Goal: Communication & Community: Answer question/provide support

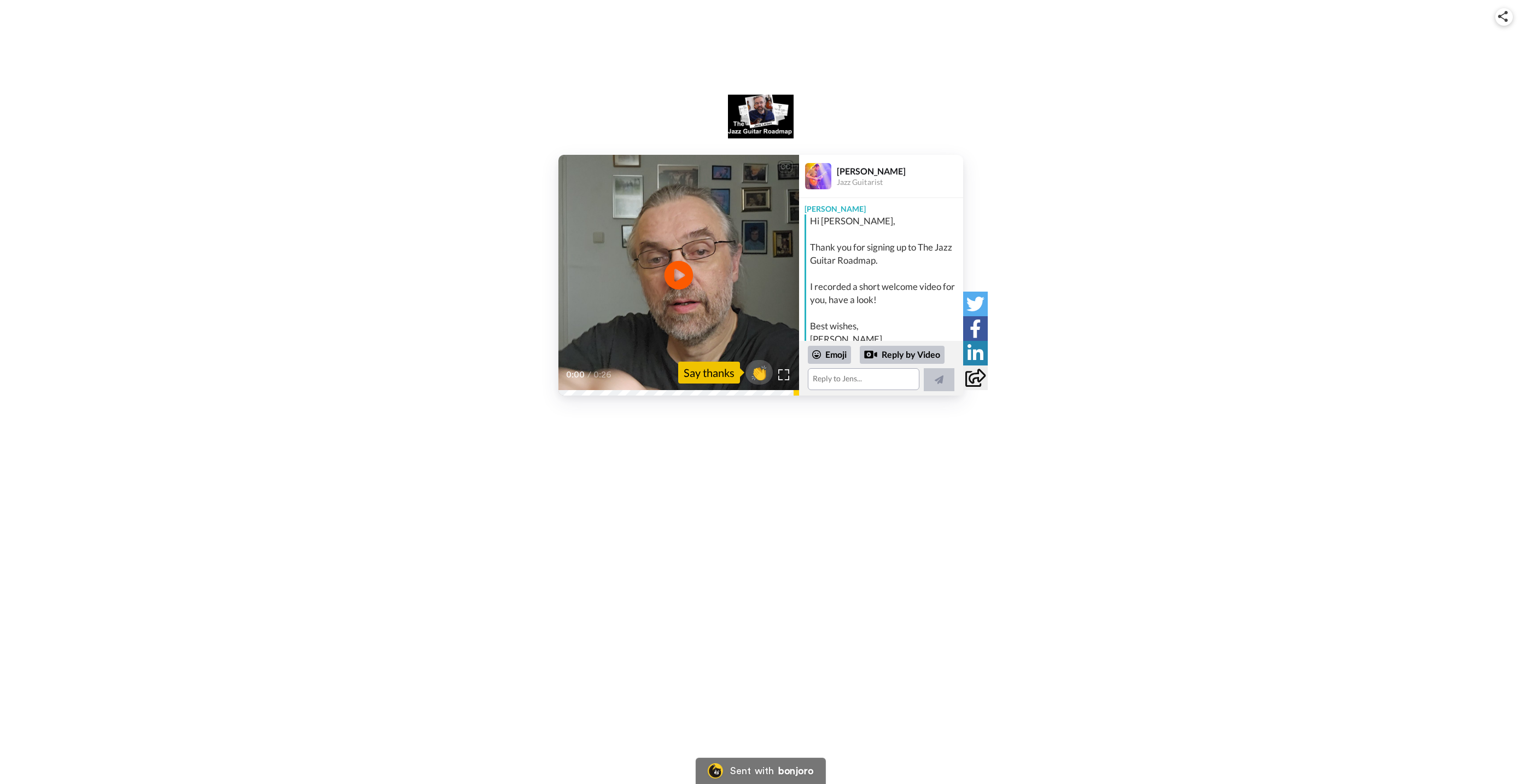
click at [676, 274] on icon "Play/Pause" at bounding box center [678, 275] width 29 height 52
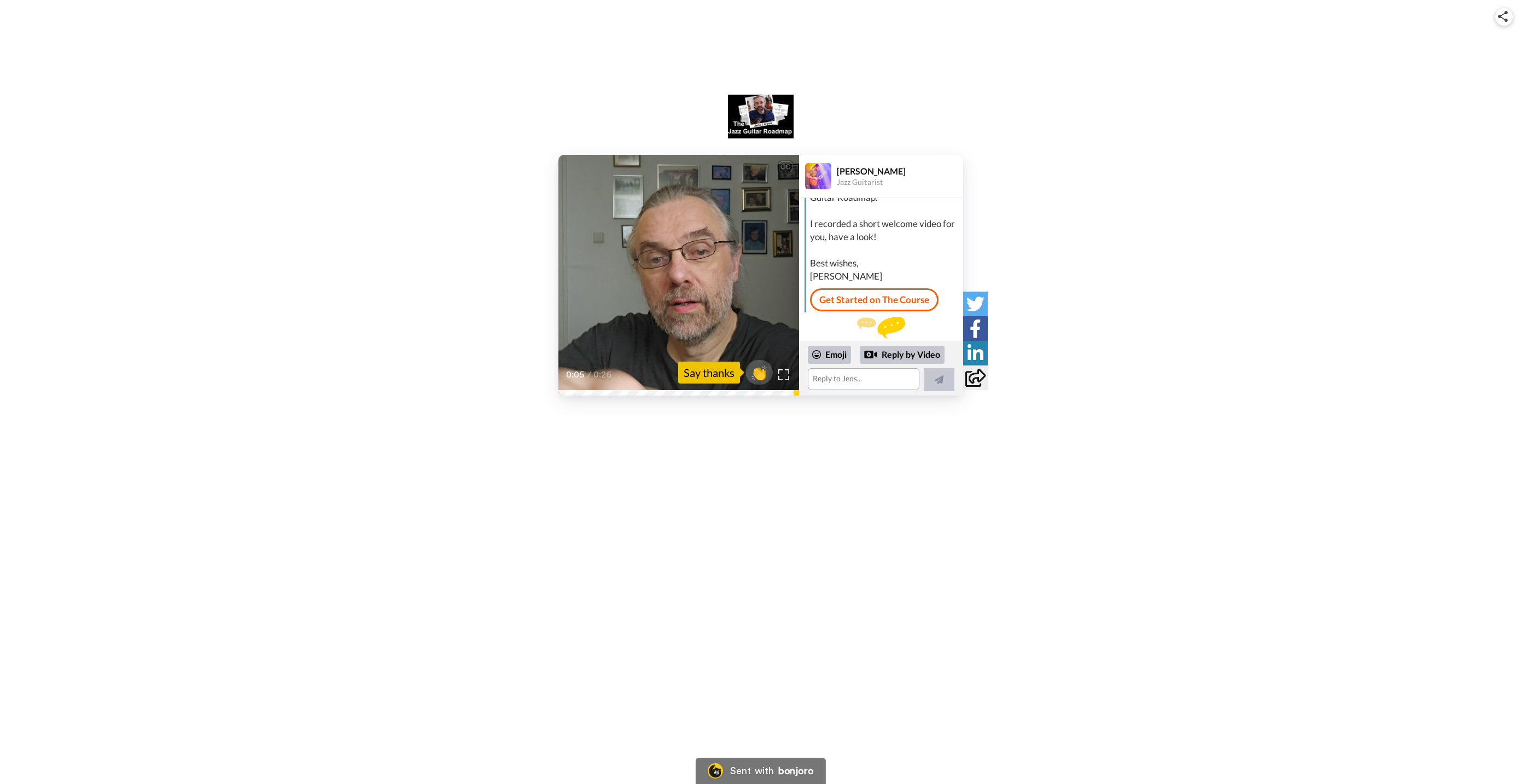
scroll to position [84, 0]
click at [726, 372] on div "Say thanks" at bounding box center [709, 372] width 62 height 22
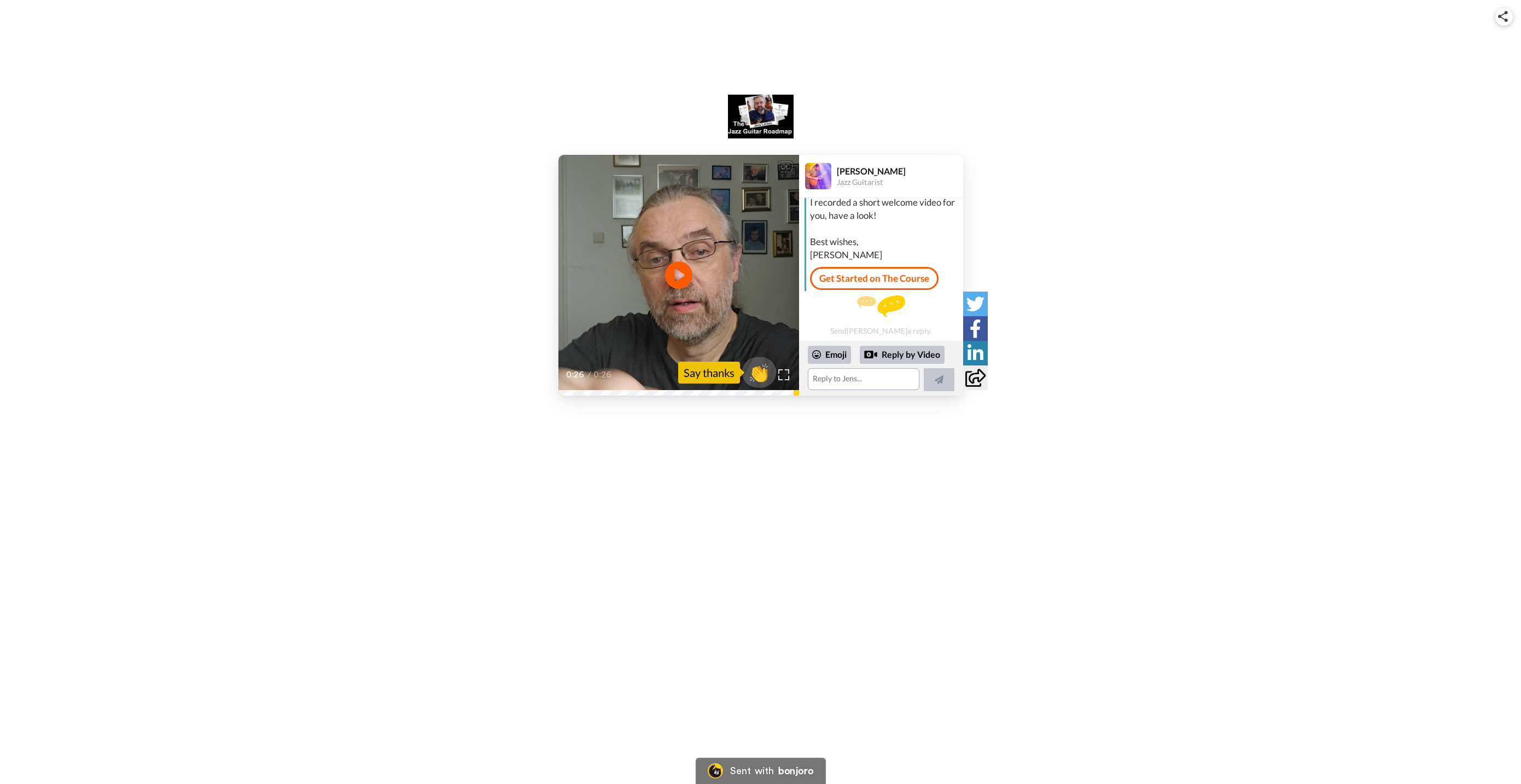
click at [756, 376] on span "👏" at bounding box center [758, 372] width 35 height 22
click at [839, 383] on textarea "👏" at bounding box center [864, 379] width 111 height 22
click at [874, 374] on textarea "👏 Thanks [PERSON_NAME]! Very excited to take your course and learn more about J…" at bounding box center [862, 371] width 107 height 38
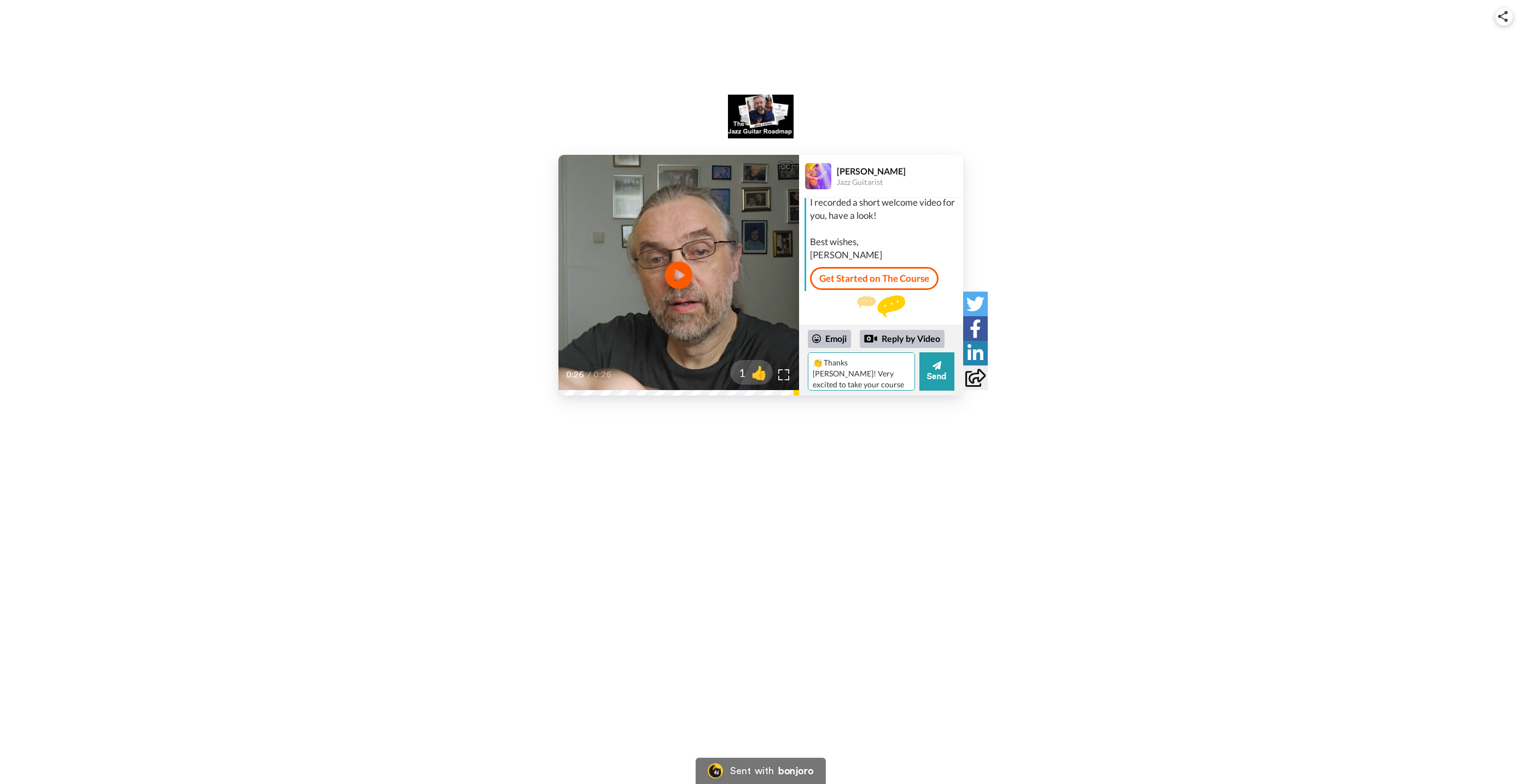
click at [846, 363] on textarea "👏 Thanks [PERSON_NAME]! Very excited to take your course and learn more about J…" at bounding box center [862, 371] width 107 height 38
click at [826, 361] on textarea "👏 Thank you [PERSON_NAME]! Very excited to take your course and learn more abou…" at bounding box center [862, 371] width 107 height 38
type textarea "👏 Thank you [PERSON_NAME]! Very excited to take your course and learn more abou…"
click at [833, 341] on div "Emoji" at bounding box center [830, 338] width 43 height 18
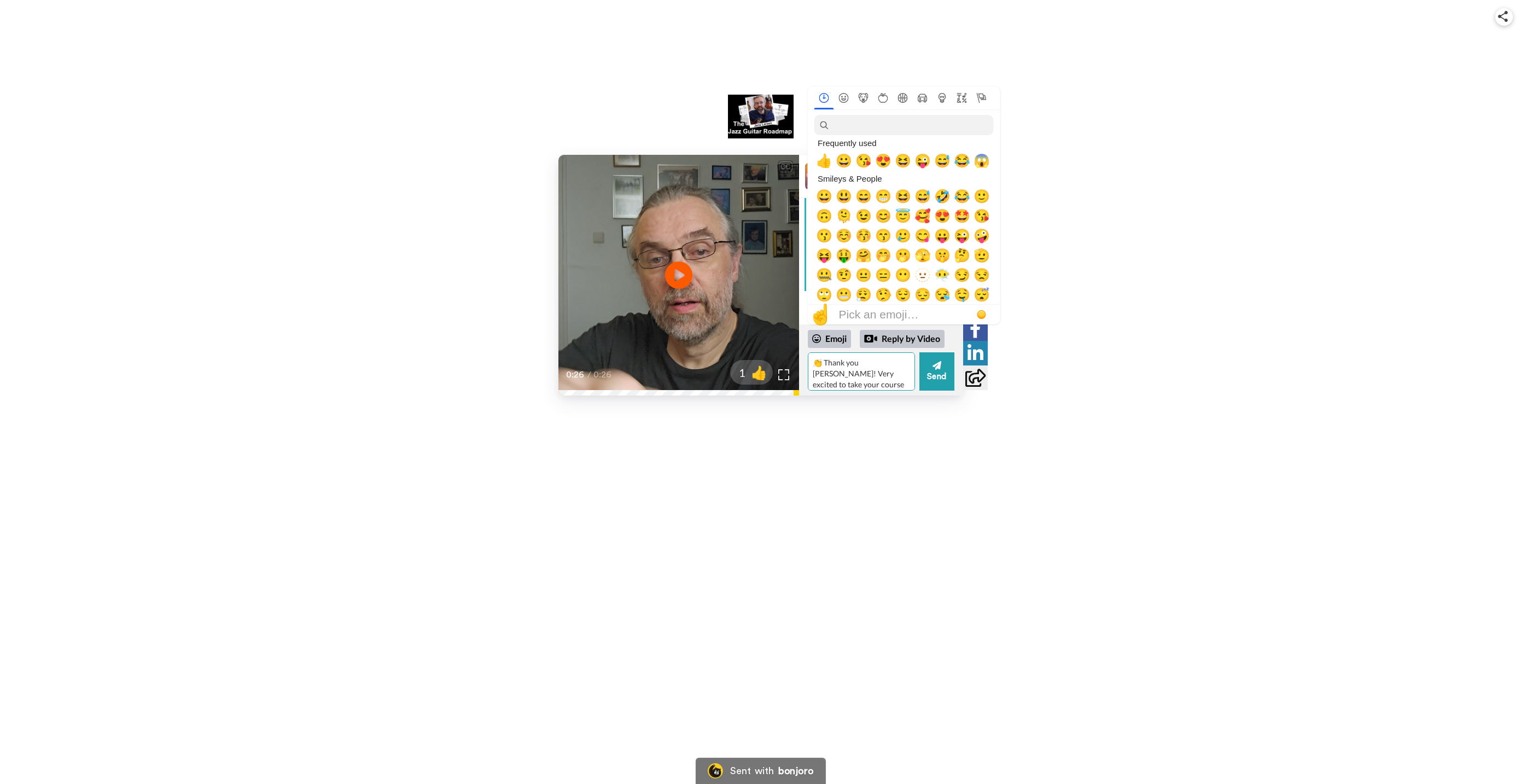
click at [860, 385] on textarea "👏 Thank you [PERSON_NAME]! Very excited to take your course and learn more abou…" at bounding box center [862, 371] width 107 height 38
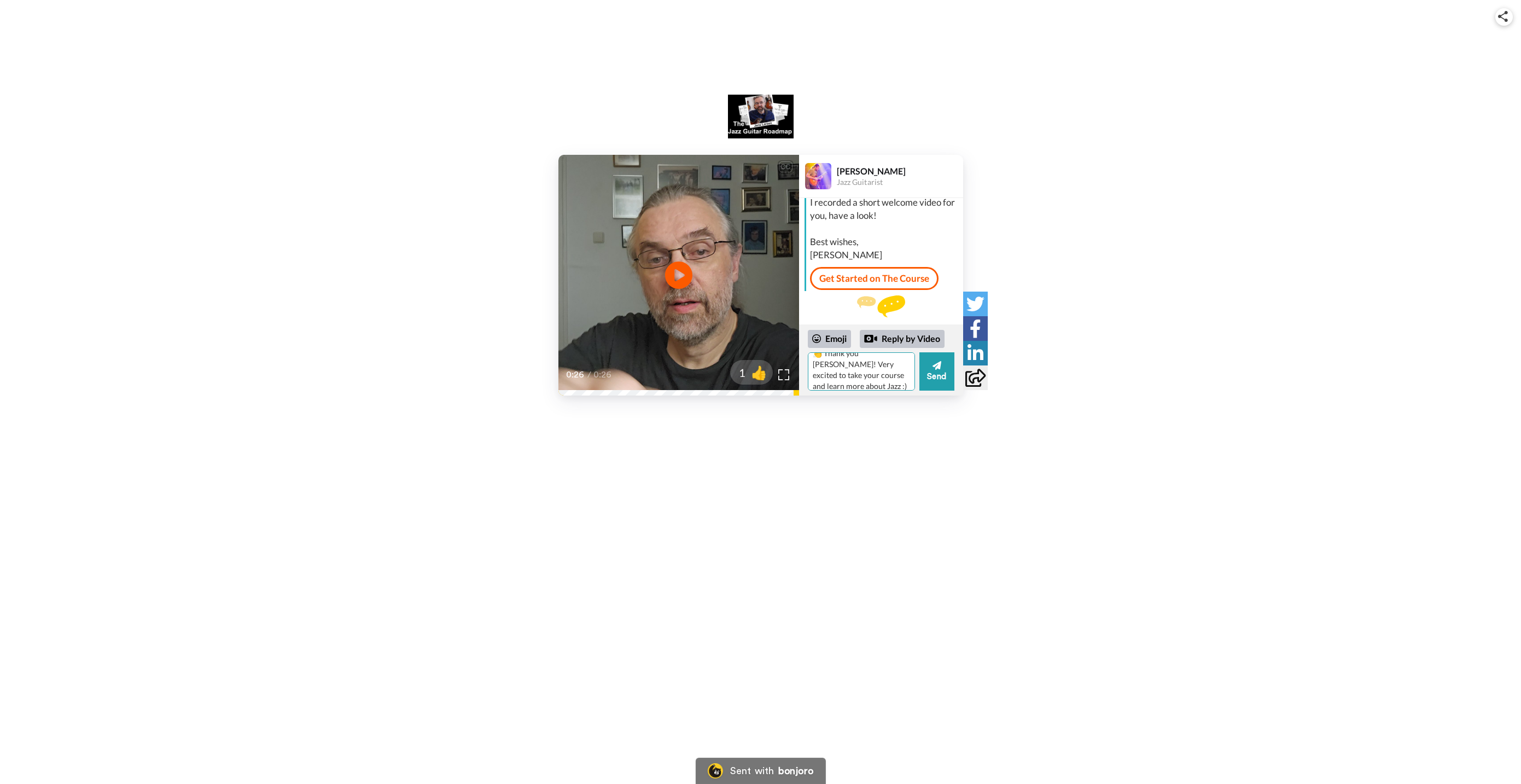
scroll to position [16, 0]
click at [875, 378] on textarea "👏 Thank you [PERSON_NAME]! Very excited to take your course and learn more abou…" at bounding box center [862, 371] width 107 height 38
click at [926, 368] on button "Send" at bounding box center [937, 371] width 35 height 38
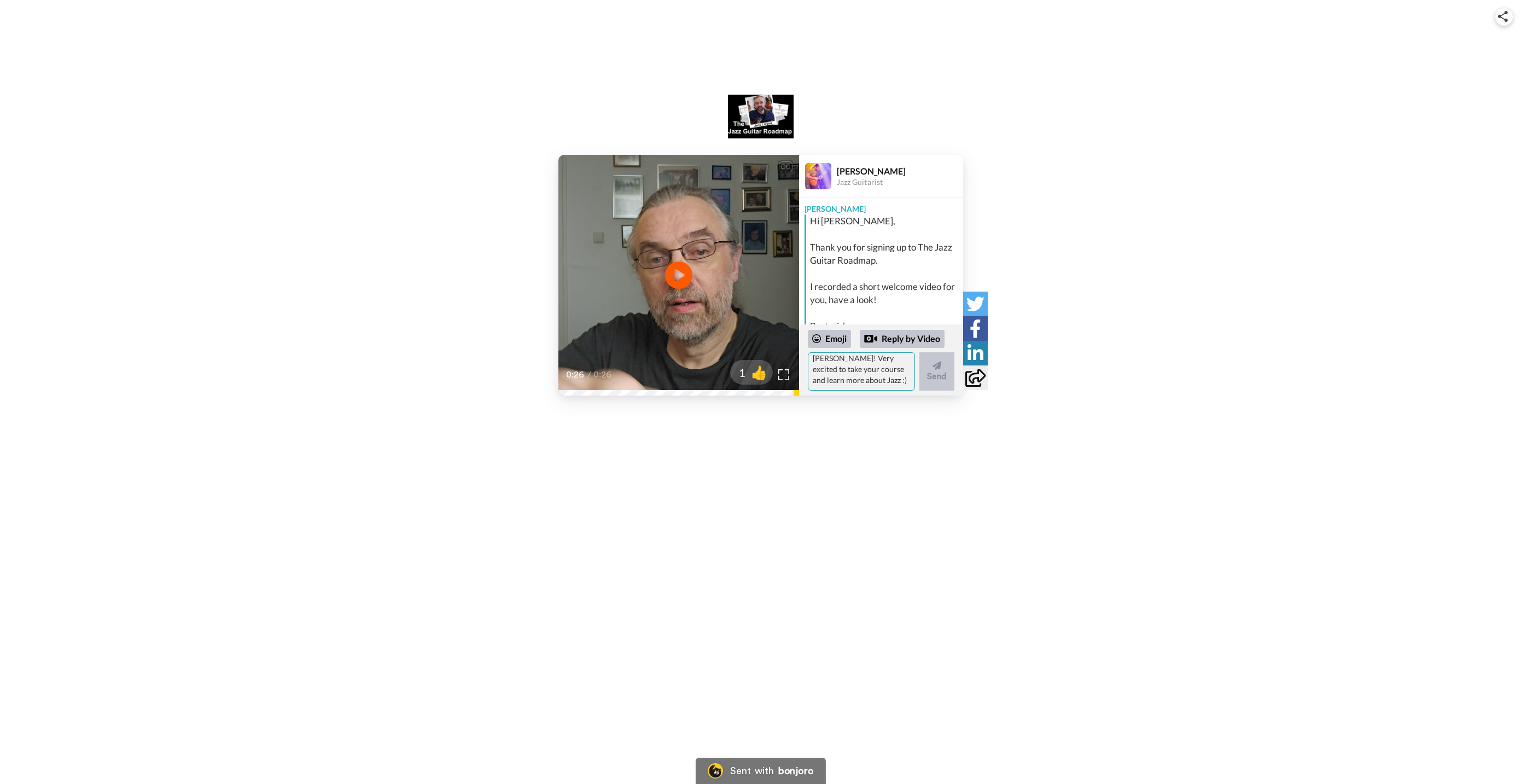
scroll to position [0, 0]
